Goal: Information Seeking & Learning: Find specific fact

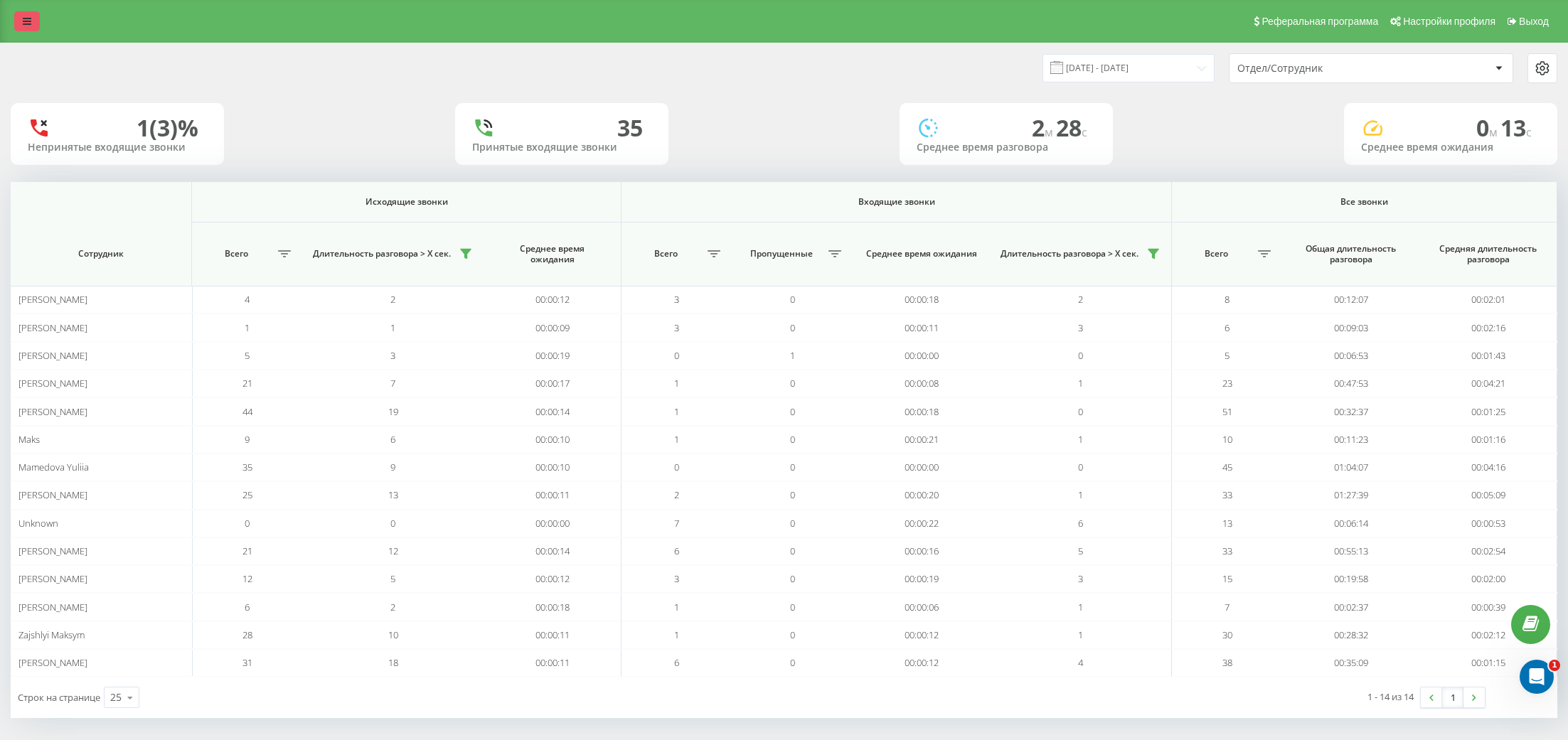
click at [20, 20] on link at bounding box center [27, 21] width 25 height 20
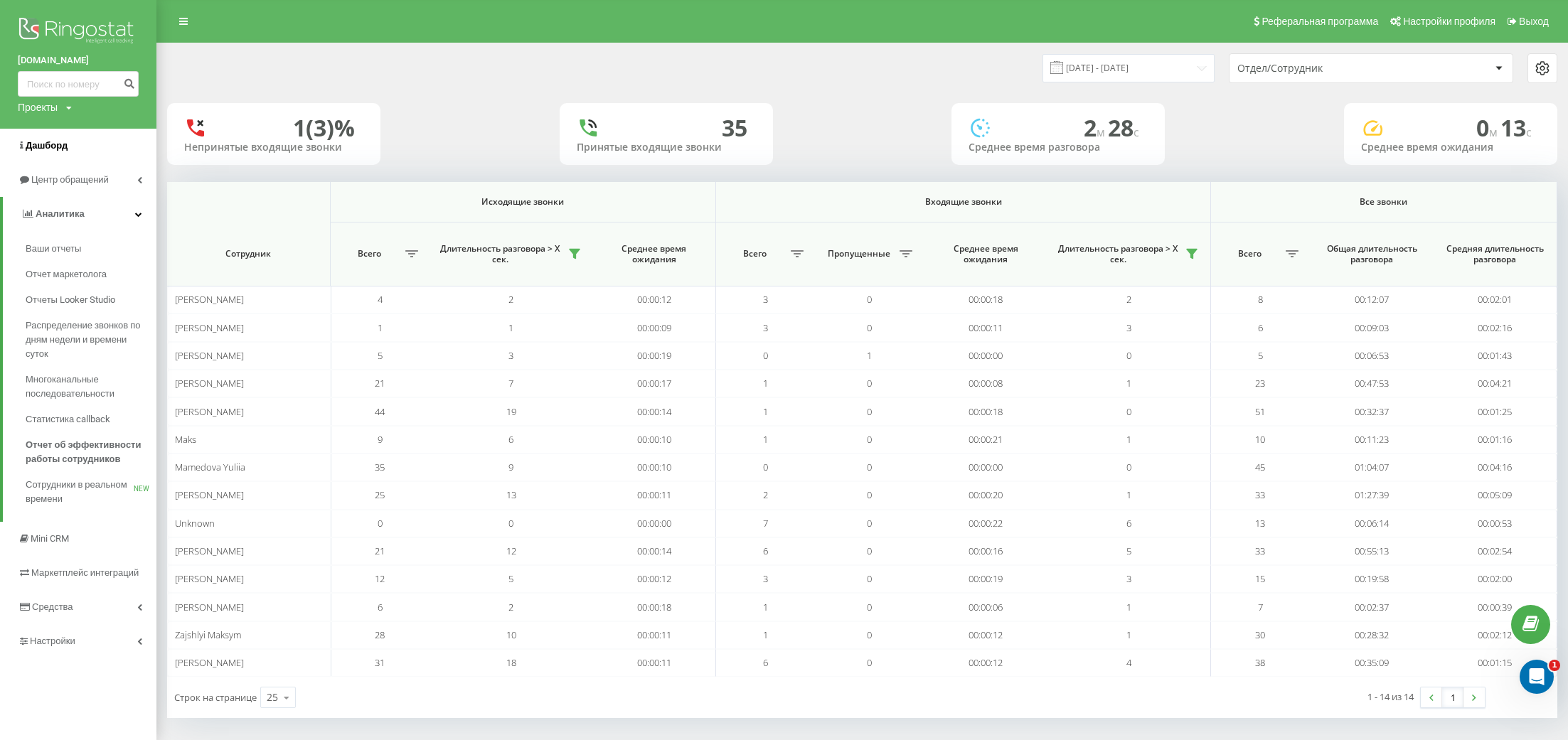
click at [41, 148] on span "Дашборд" at bounding box center [45, 145] width 42 height 11
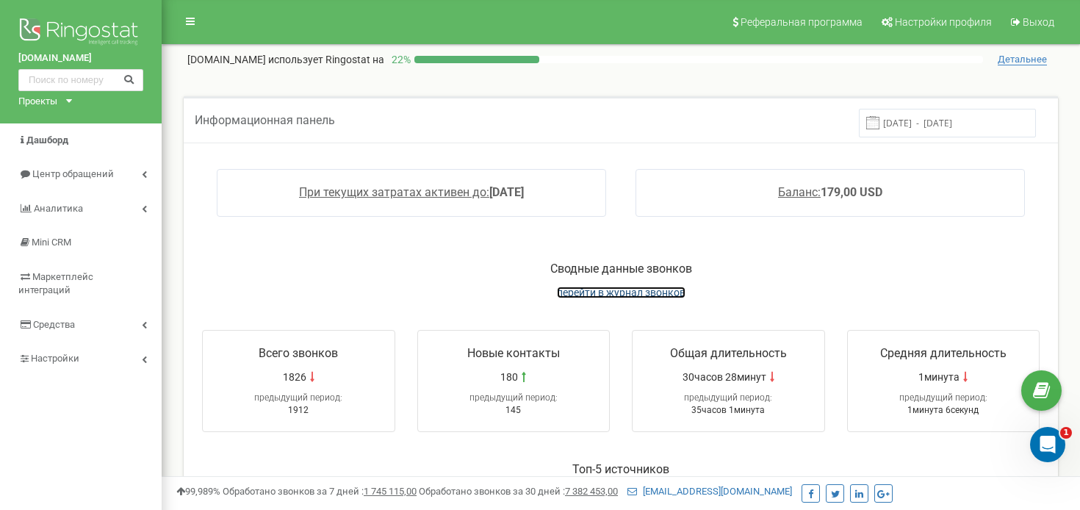
click at [639, 297] on span "перейти в журнал звонков" at bounding box center [621, 293] width 129 height 12
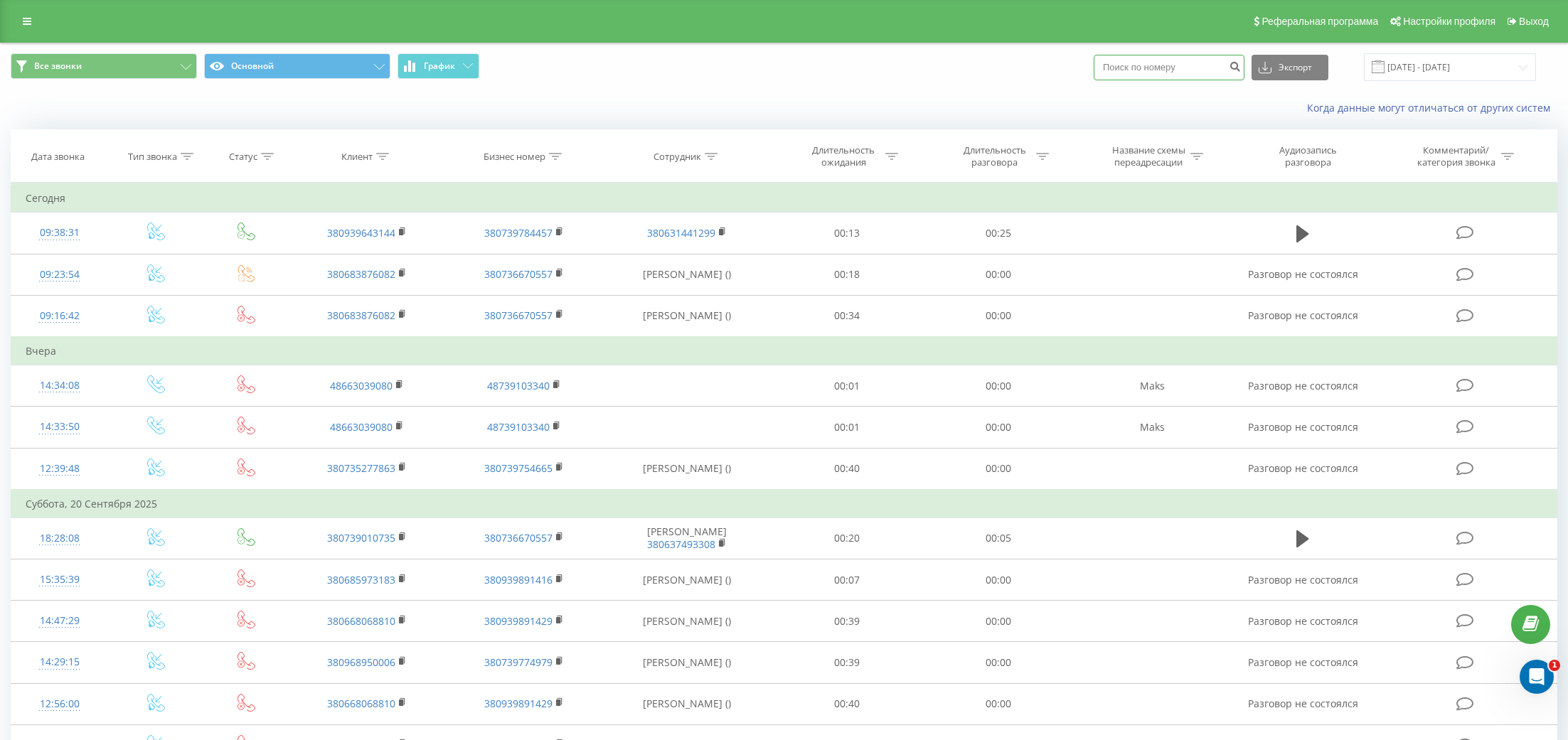
click at [1170, 69] on input at bounding box center [1169, 68] width 151 height 25
paste input "+380674029444"
click at [1139, 63] on input "+380674029444" at bounding box center [1169, 68] width 151 height 25
type input "380674029444"
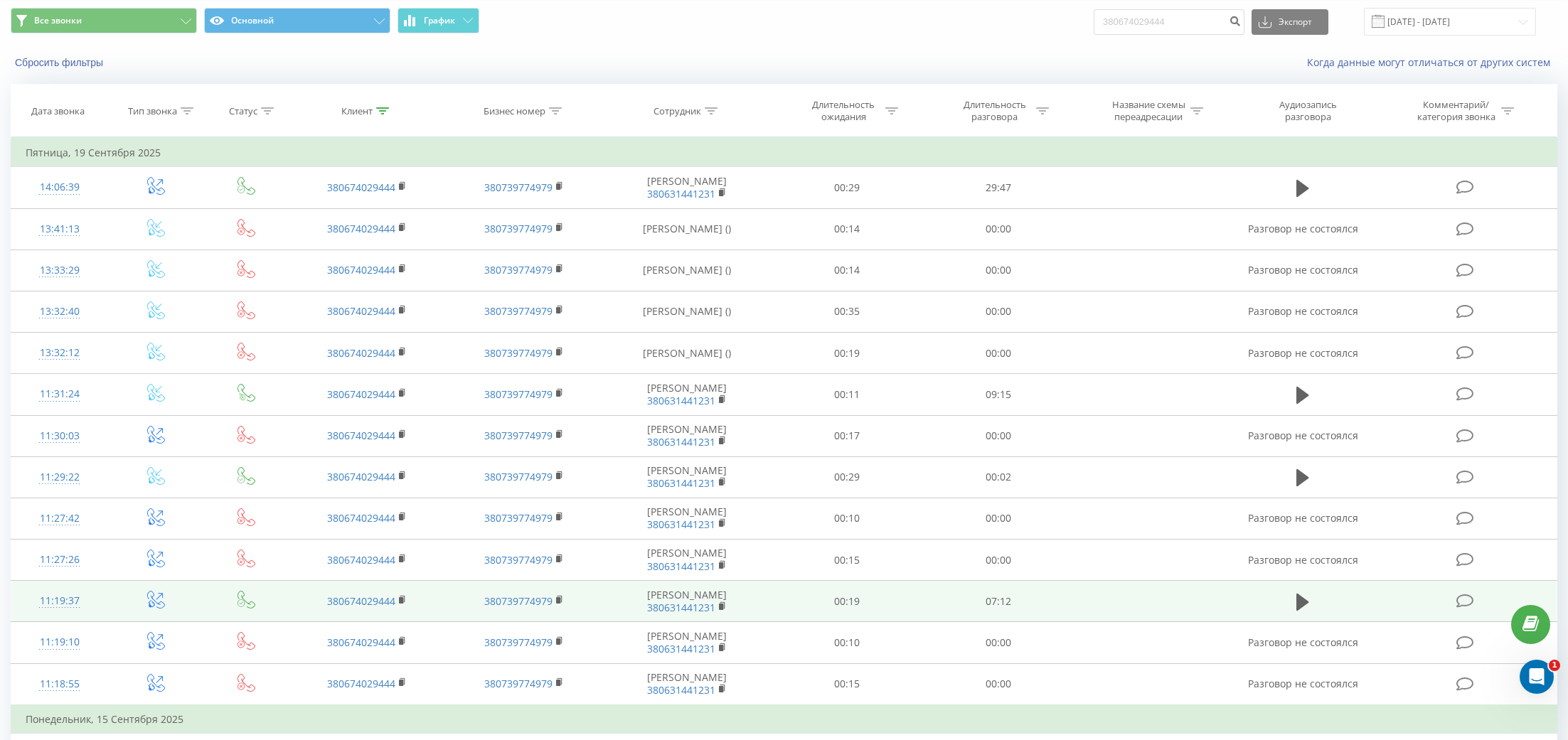
scroll to position [51, 0]
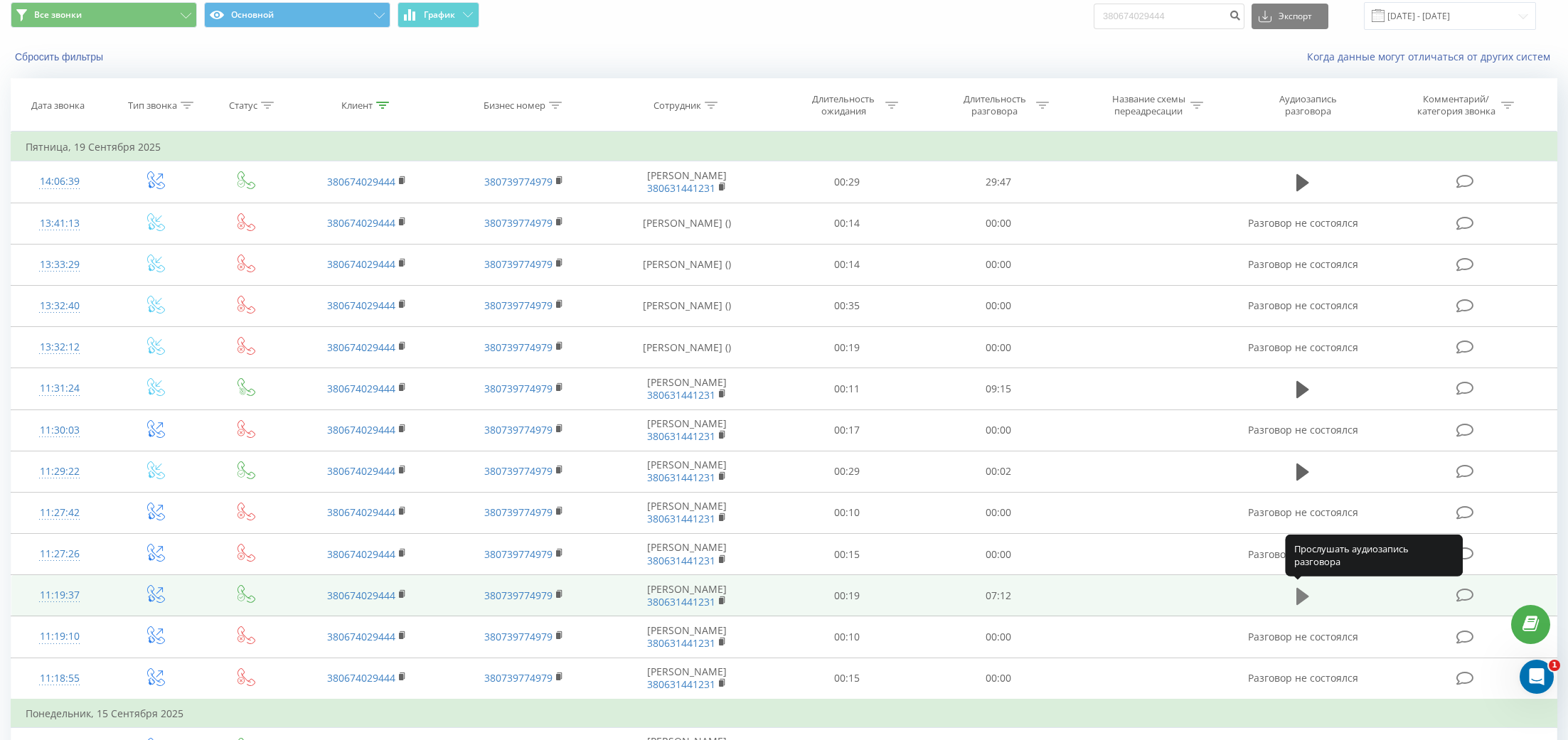
click at [1303, 596] on icon at bounding box center [1302, 597] width 13 height 17
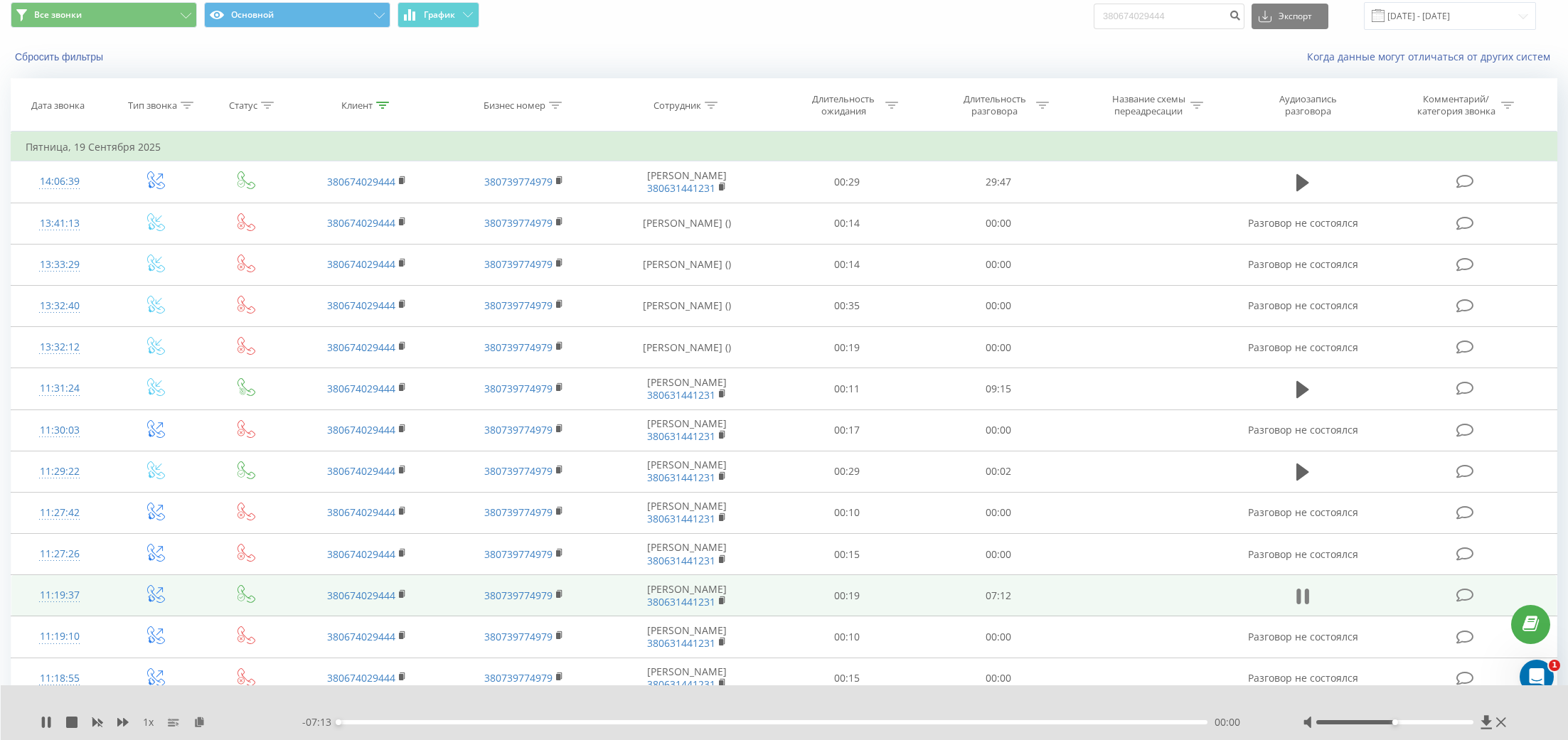
click at [1304, 595] on icon at bounding box center [1302, 596] width 13 height 20
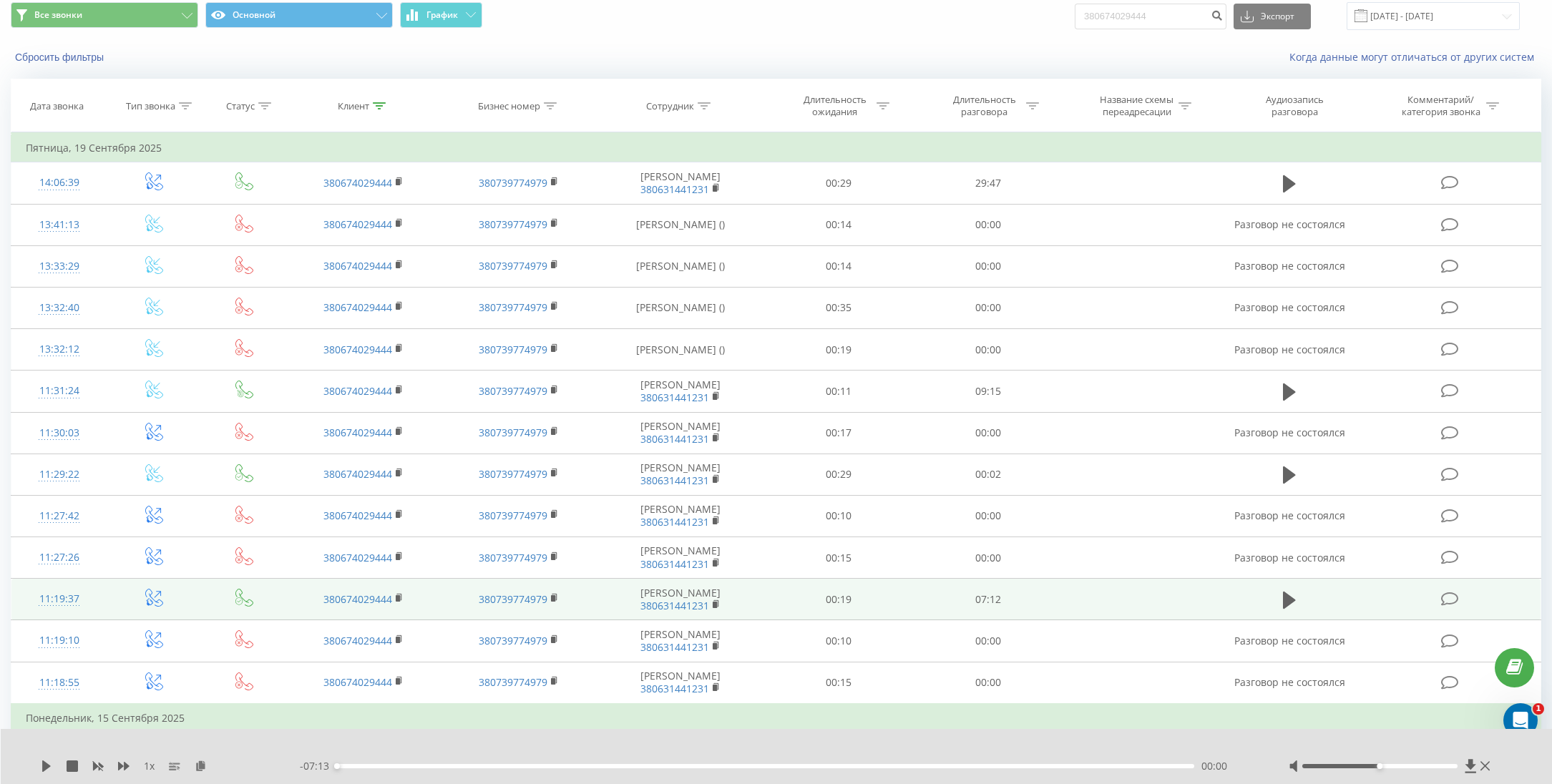
click at [1453, 744] on div at bounding box center [1391, 765] width 205 height 15
click at [1449, 744] on div at bounding box center [1380, 766] width 155 height 4
drag, startPoint x: 1449, startPoint y: 766, endPoint x: 1491, endPoint y: 766, distance: 42.0
click at [1491, 744] on div at bounding box center [1391, 765] width 205 height 15
click at [1291, 605] on icon at bounding box center [1289, 601] width 13 height 18
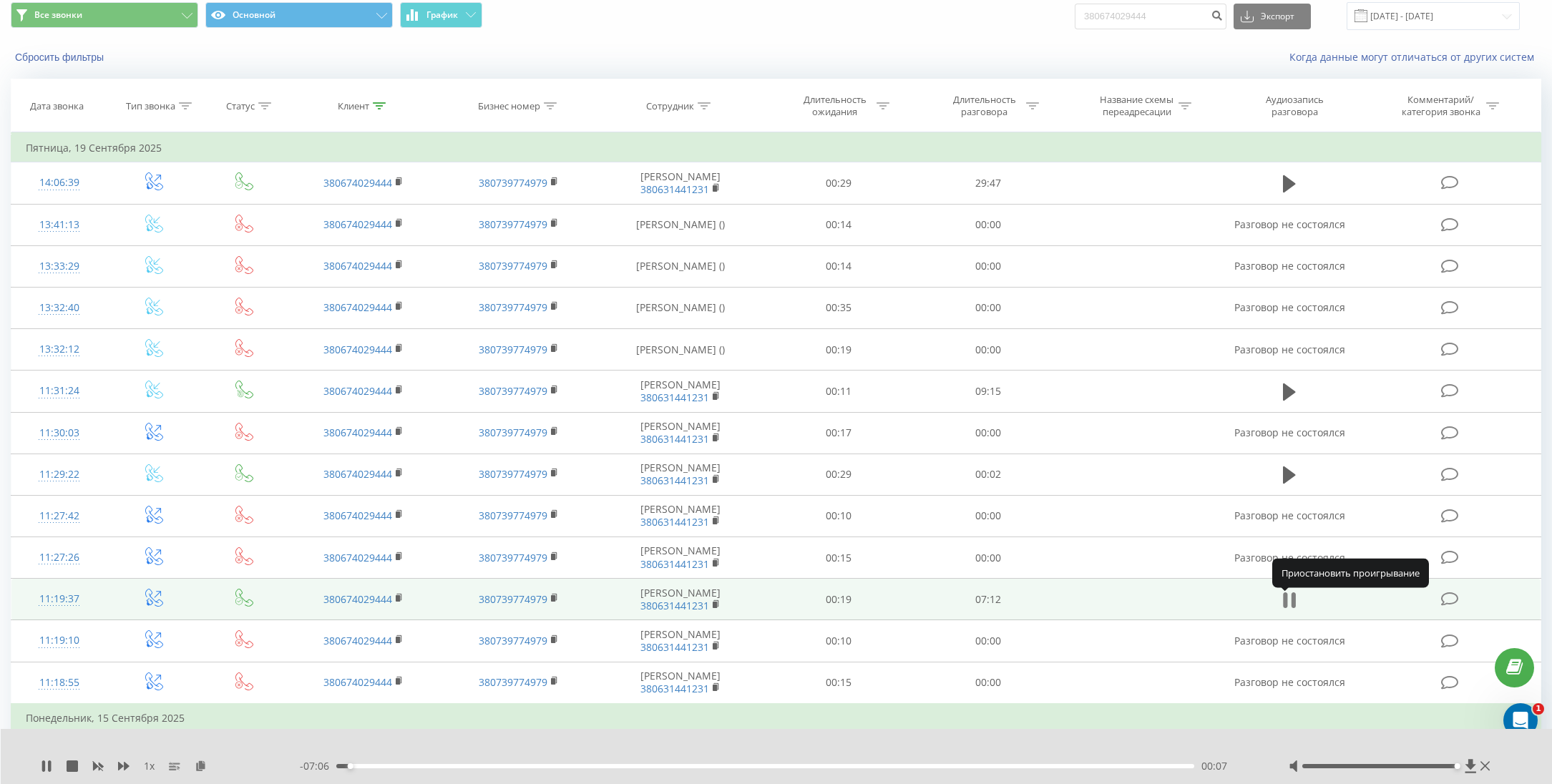
click at [1291, 605] on icon at bounding box center [1289, 600] width 13 height 20
click at [1291, 605] on icon at bounding box center [1289, 601] width 13 height 18
click at [1290, 604] on icon at bounding box center [1289, 600] width 13 height 20
click at [1296, 599] on icon at bounding box center [1289, 600] width 13 height 20
click at [46, 744] on icon at bounding box center [47, 766] width 12 height 12
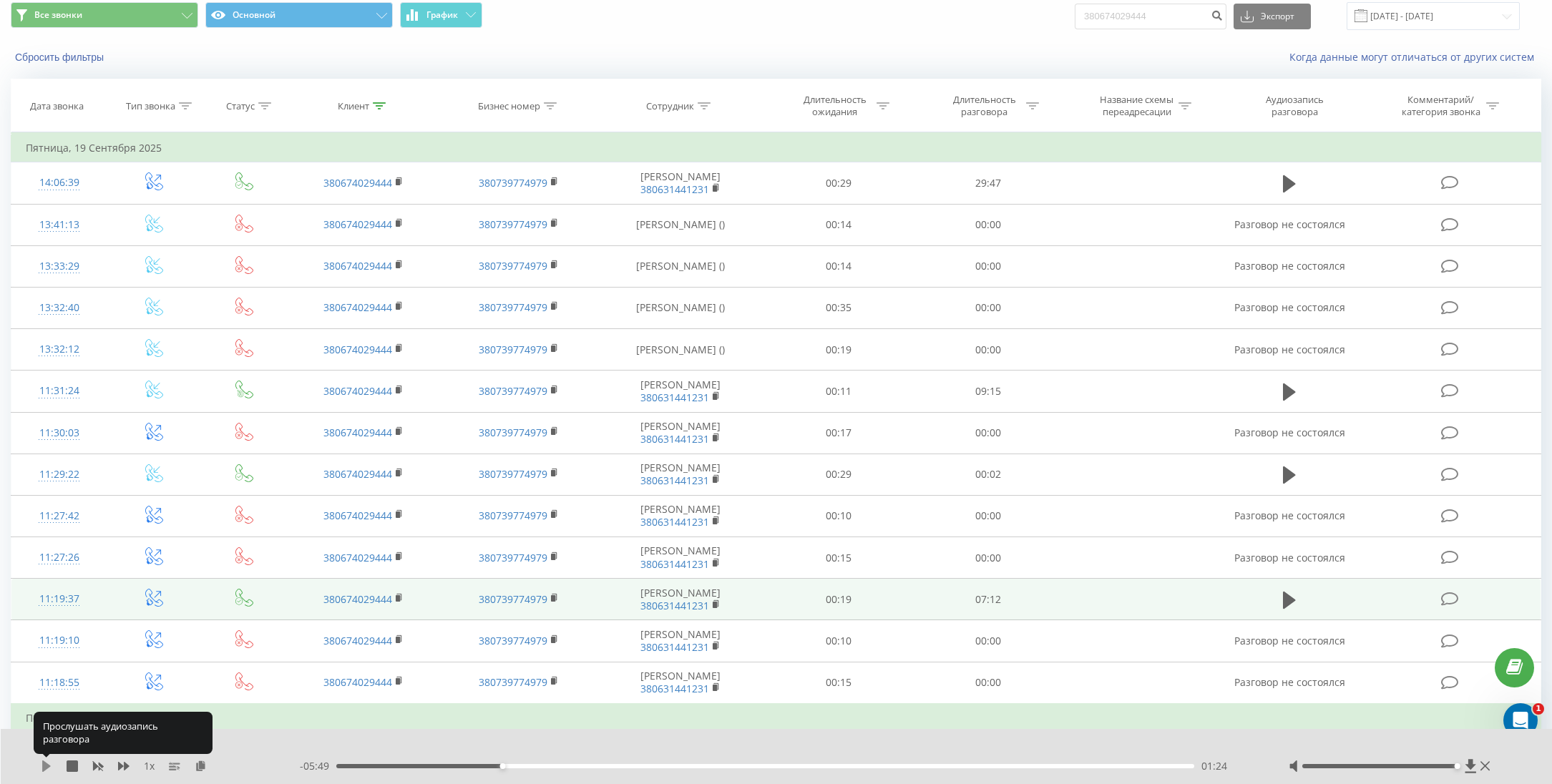
click at [46, 744] on icon at bounding box center [46, 766] width 9 height 12
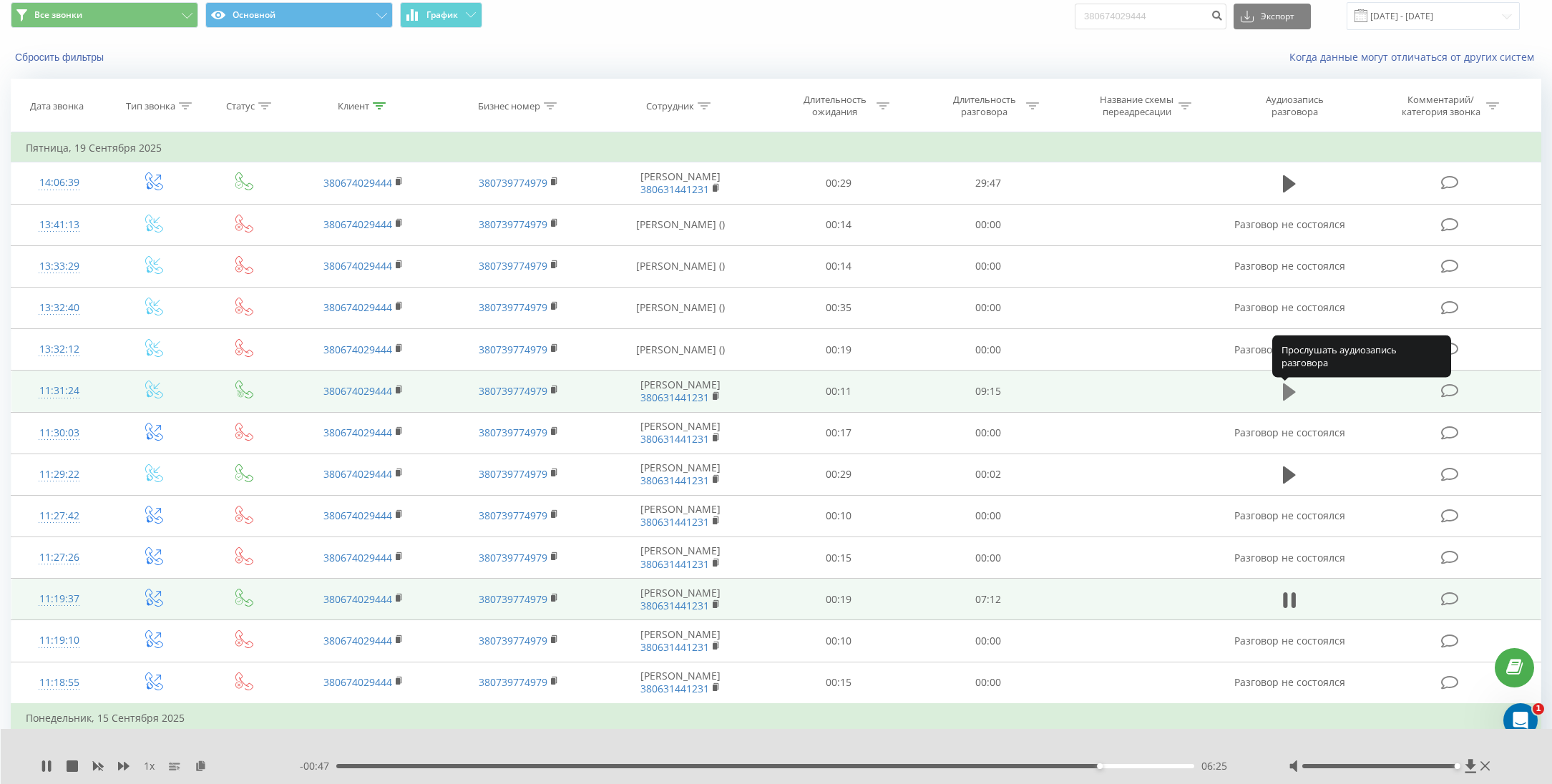
click at [1292, 397] on icon at bounding box center [1289, 392] width 13 height 18
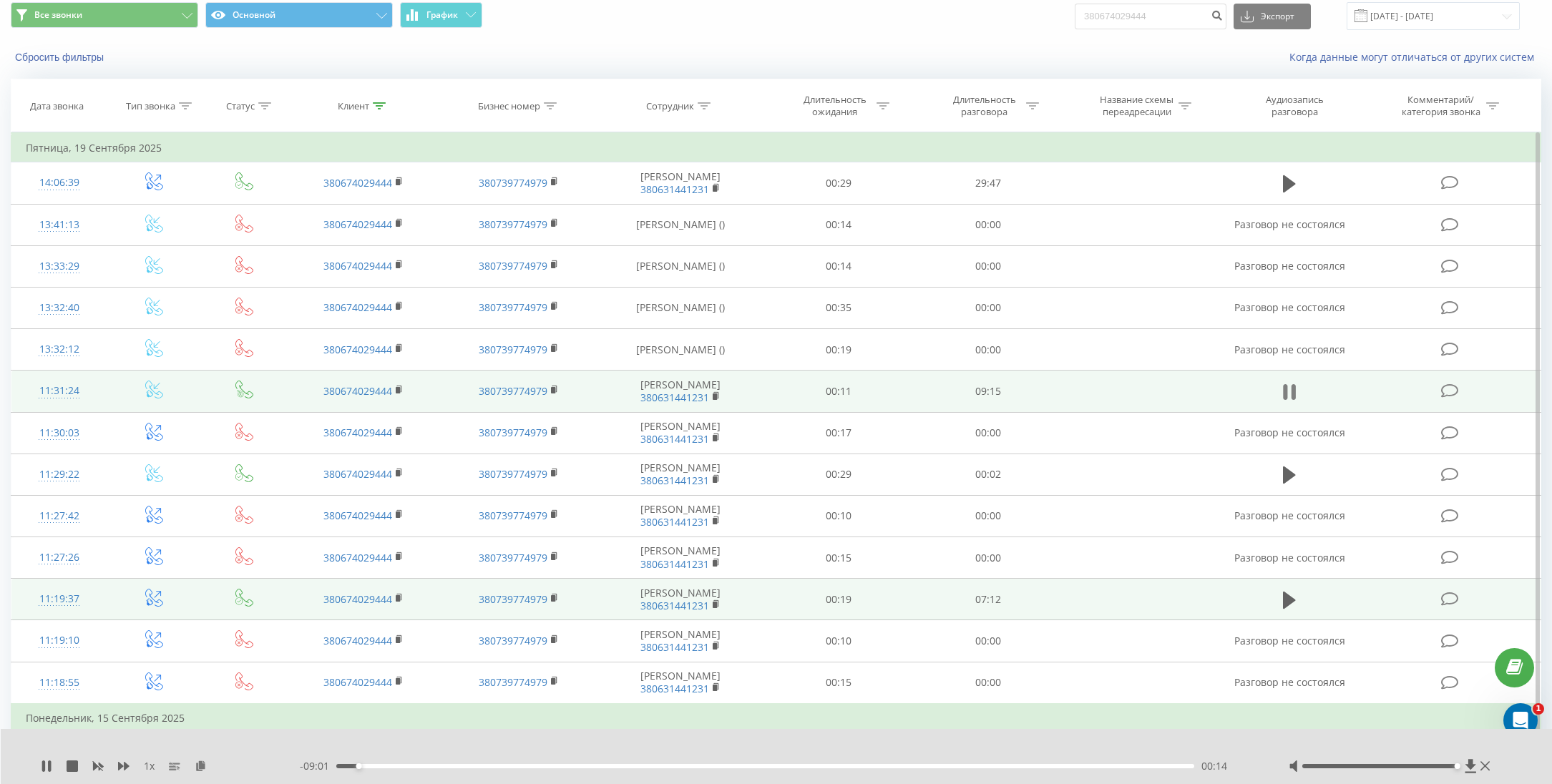
click at [1292, 397] on icon at bounding box center [1289, 392] width 13 height 20
click at [1292, 397] on icon at bounding box center [1289, 392] width 13 height 18
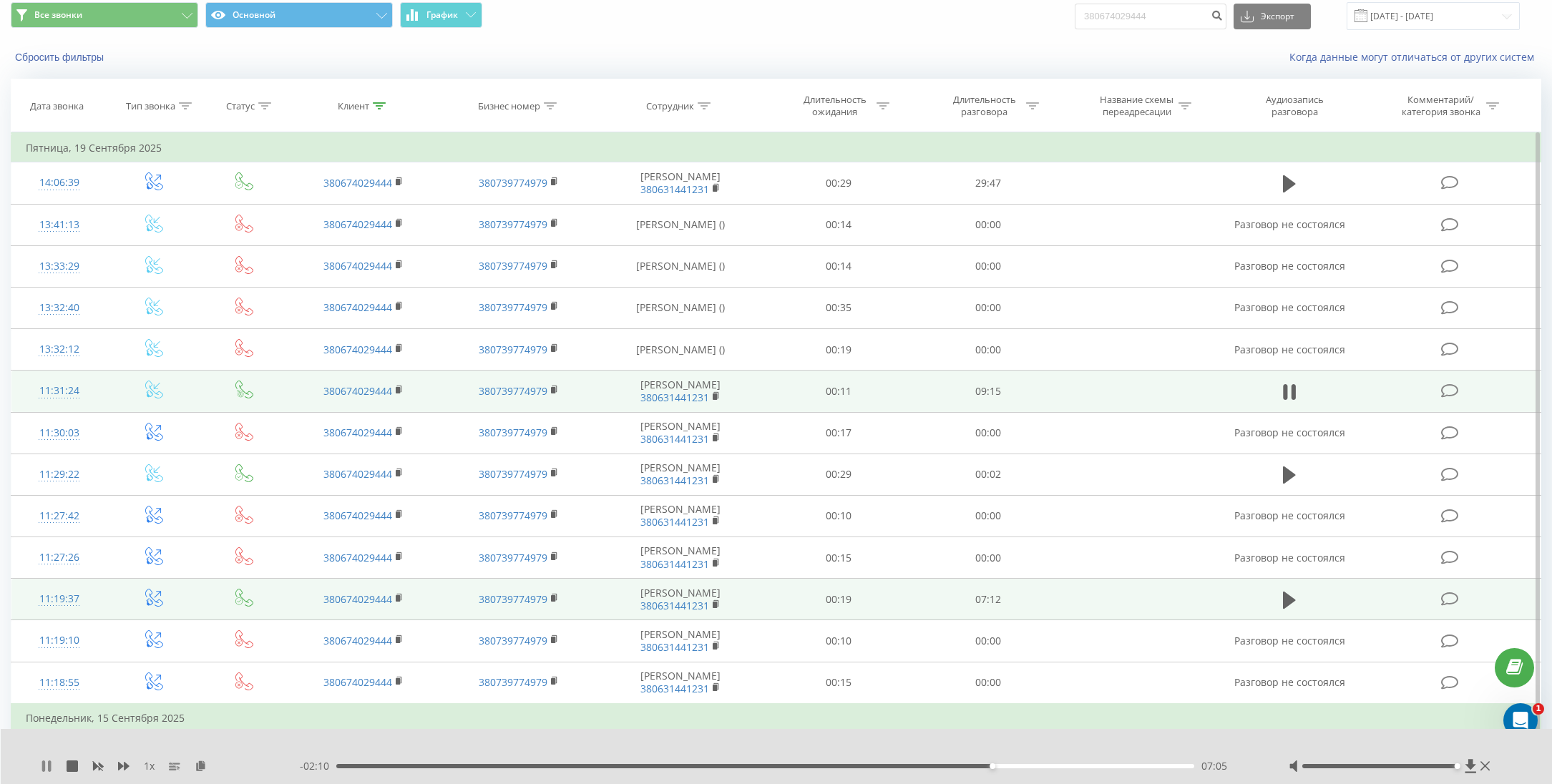
click at [43, 744] on icon at bounding box center [43, 766] width 3 height 12
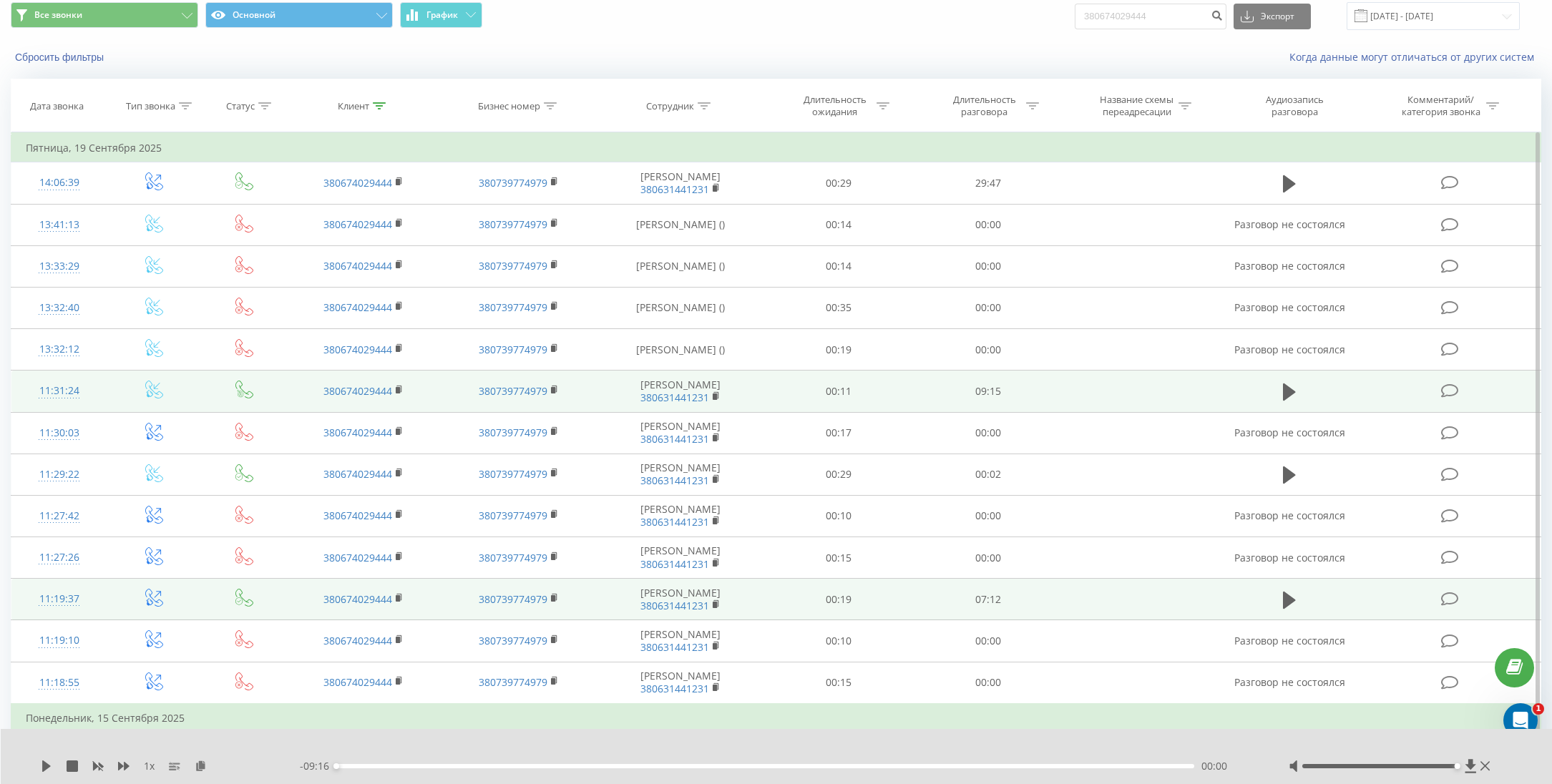
click at [39, 744] on div "1 x - 09:16 00:00 00:00" at bounding box center [776, 757] width 1552 height 56
click at [45, 744] on icon at bounding box center [46, 766] width 9 height 12
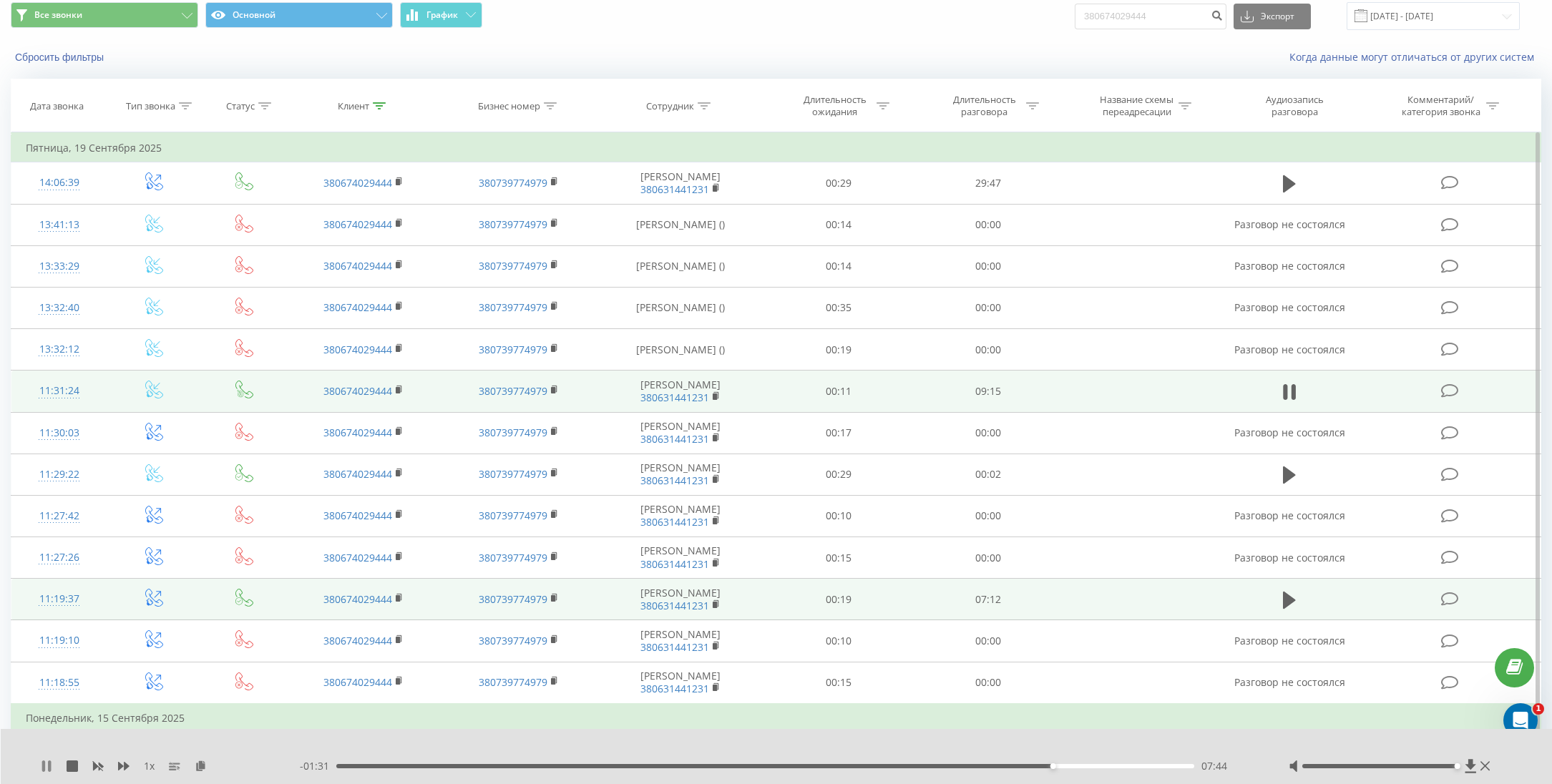
click at [50, 744] on icon at bounding box center [49, 766] width 3 height 12
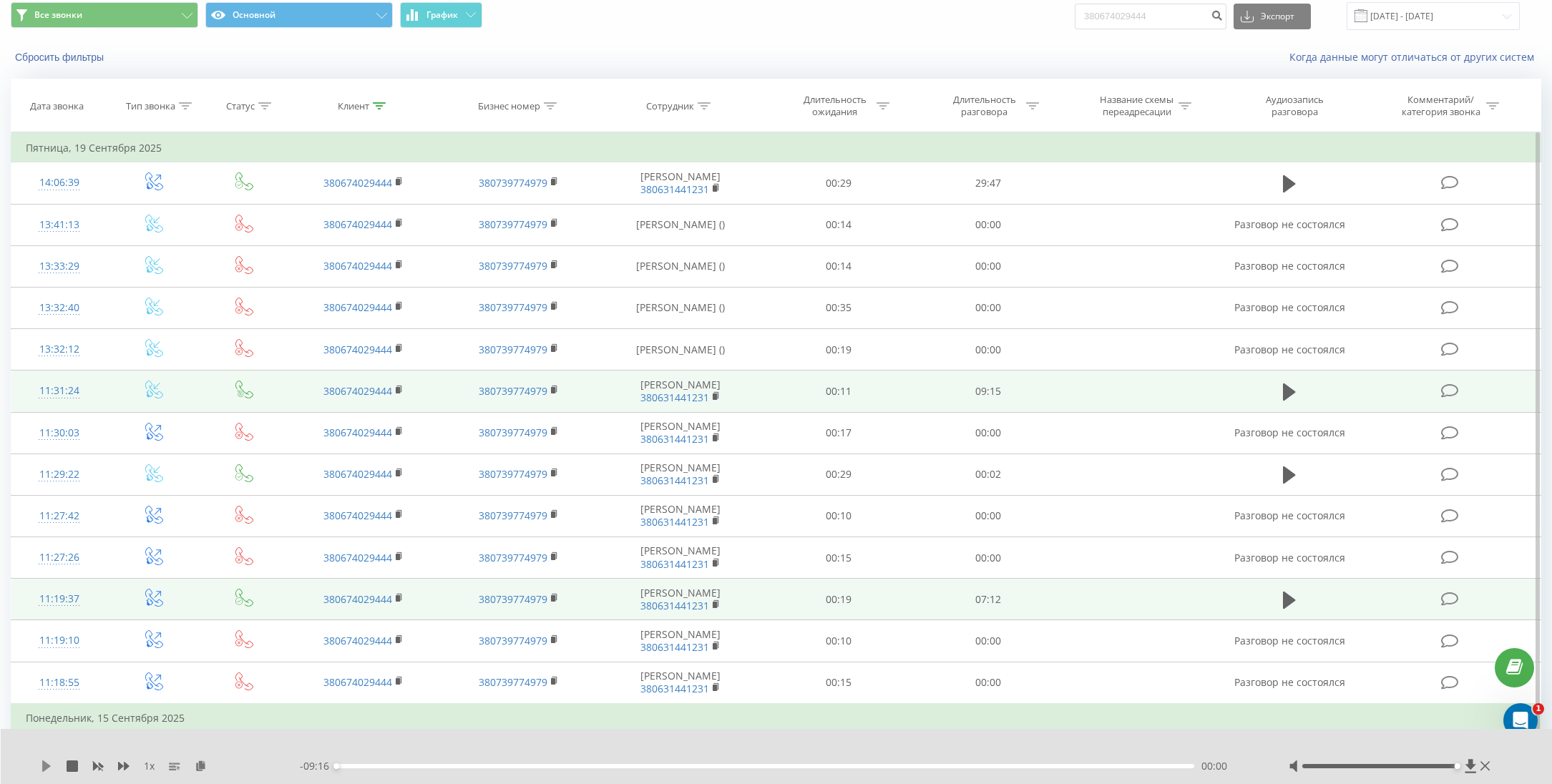
click at [47, 744] on icon at bounding box center [46, 766] width 9 height 12
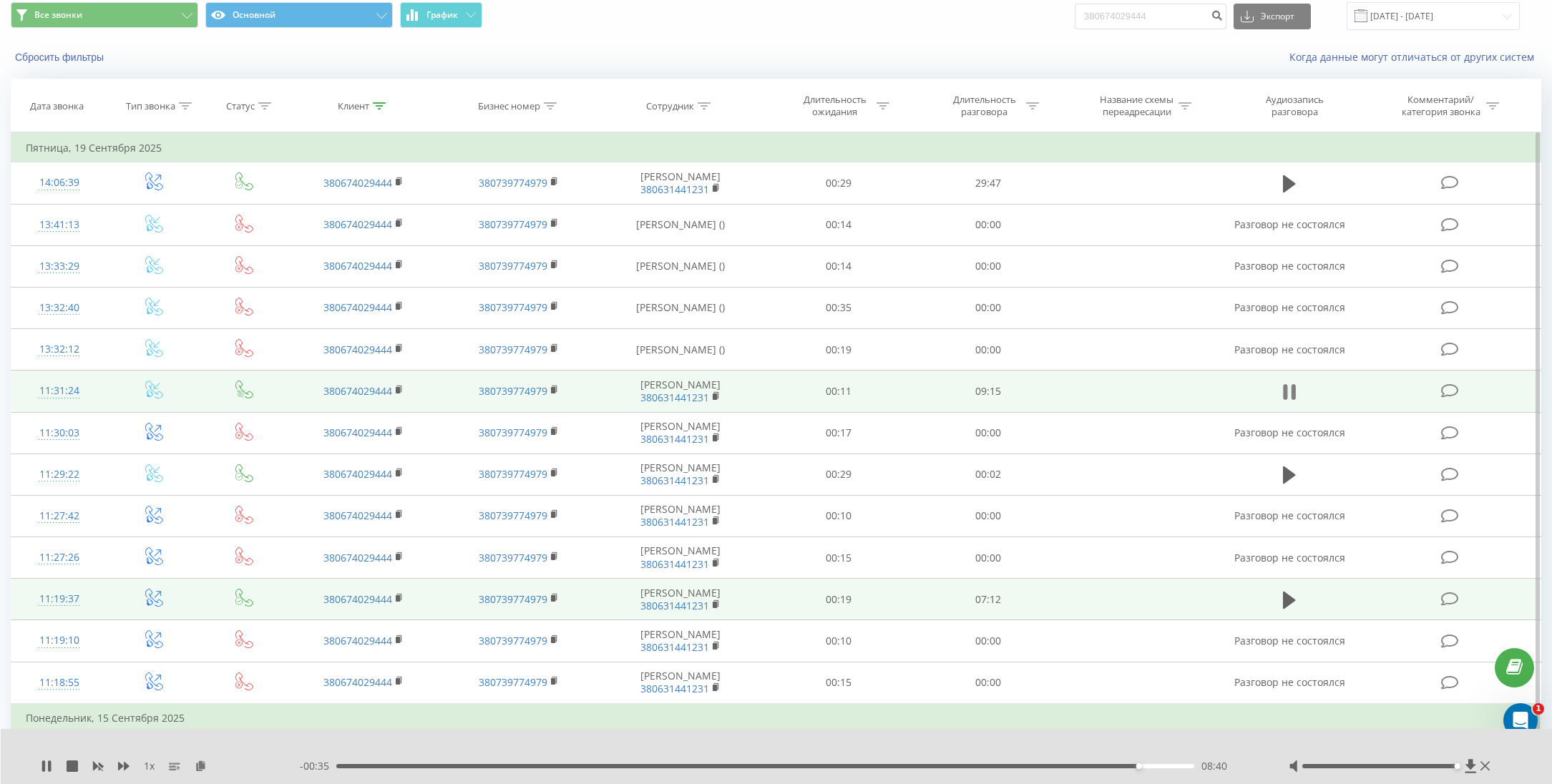
click at [1282, 396] on button at bounding box center [1290, 392] width 21 height 21
